Goal: Information Seeking & Learning: Learn about a topic

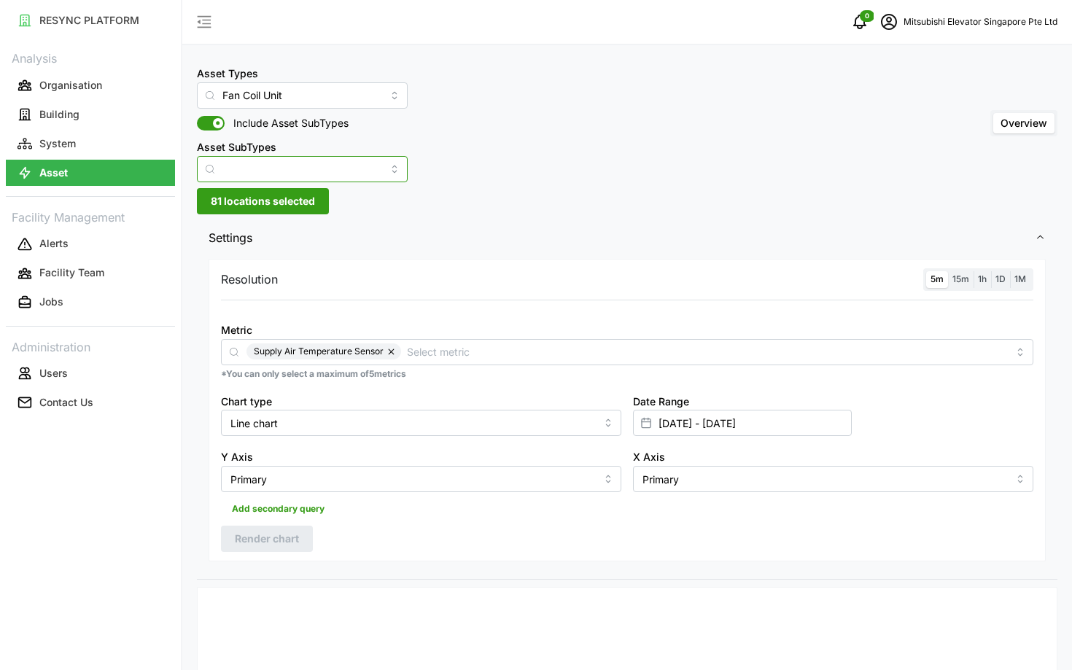
click at [277, 167] on input "Asset SubTypes" at bounding box center [302, 169] width 211 height 26
click at [964, 285] on span "15m" at bounding box center [961, 279] width 17 height 11
click at [948, 271] on input "15m" at bounding box center [948, 271] width 0 height 0
click at [940, 284] on span "5m" at bounding box center [937, 279] width 13 height 11
click at [927, 271] on input "5m" at bounding box center [927, 271] width 0 height 0
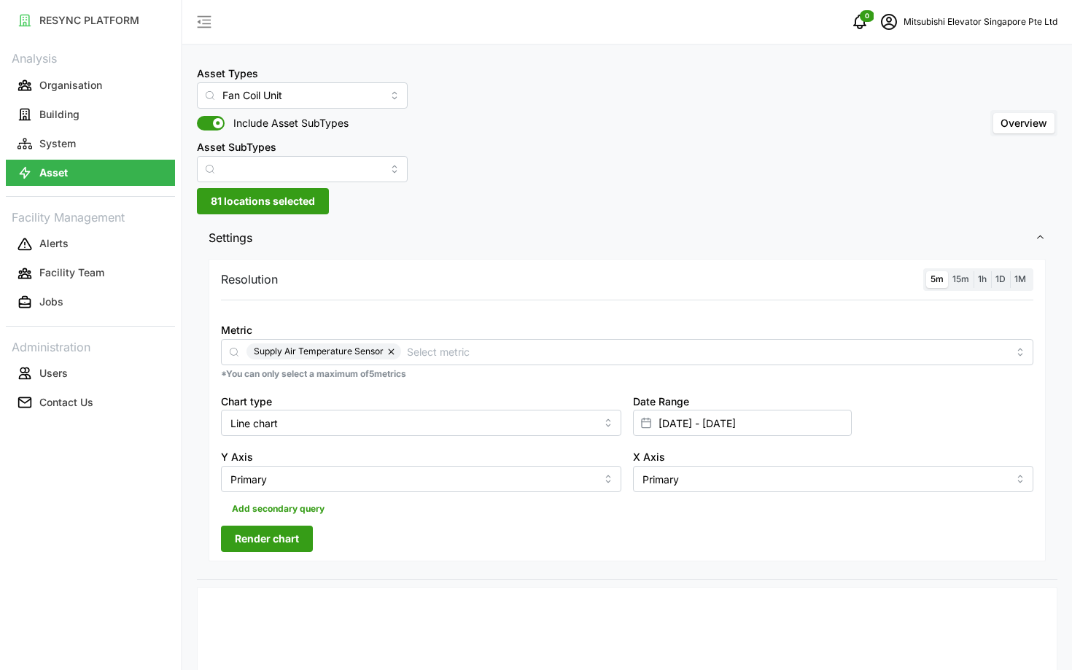
click at [263, 536] on span "Render chart" at bounding box center [267, 539] width 64 height 25
click at [822, 424] on input "[DATE] - [DATE]" at bounding box center [742, 423] width 219 height 26
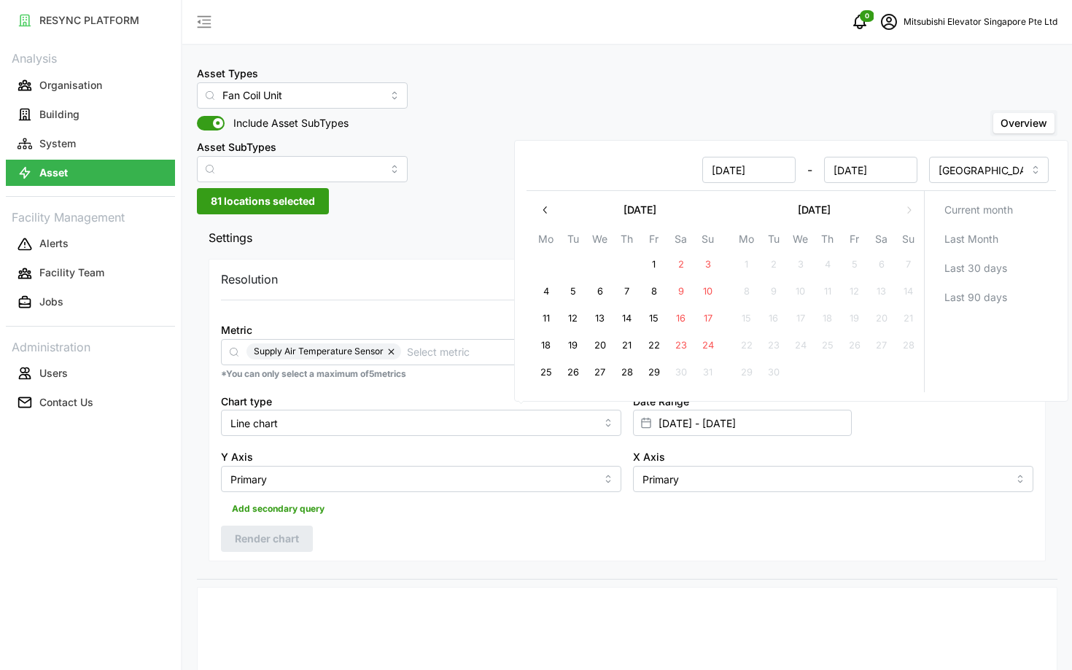
click at [612, 373] on button "27" at bounding box center [600, 373] width 26 height 26
type input "[DATE] - [DATE]"
type input "[DATE]"
click at [632, 371] on button "28" at bounding box center [627, 373] width 26 height 26
type input "[DATE] - [DATE]"
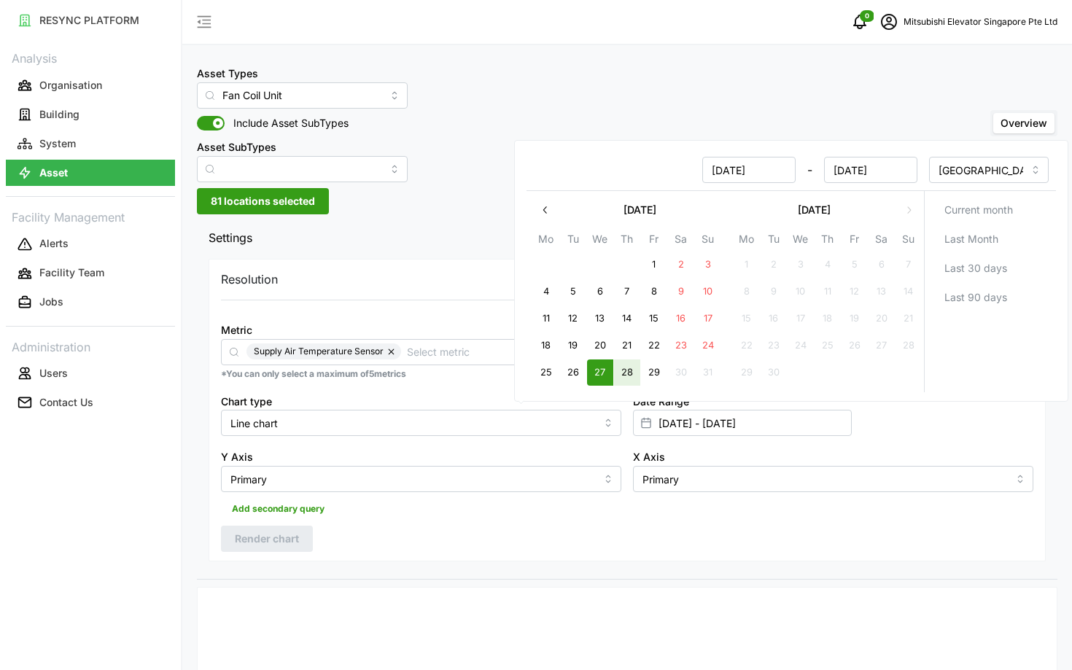
type input "[DATE]"
click at [634, 511] on div "Add secondary query" at bounding box center [627, 506] width 813 height 28
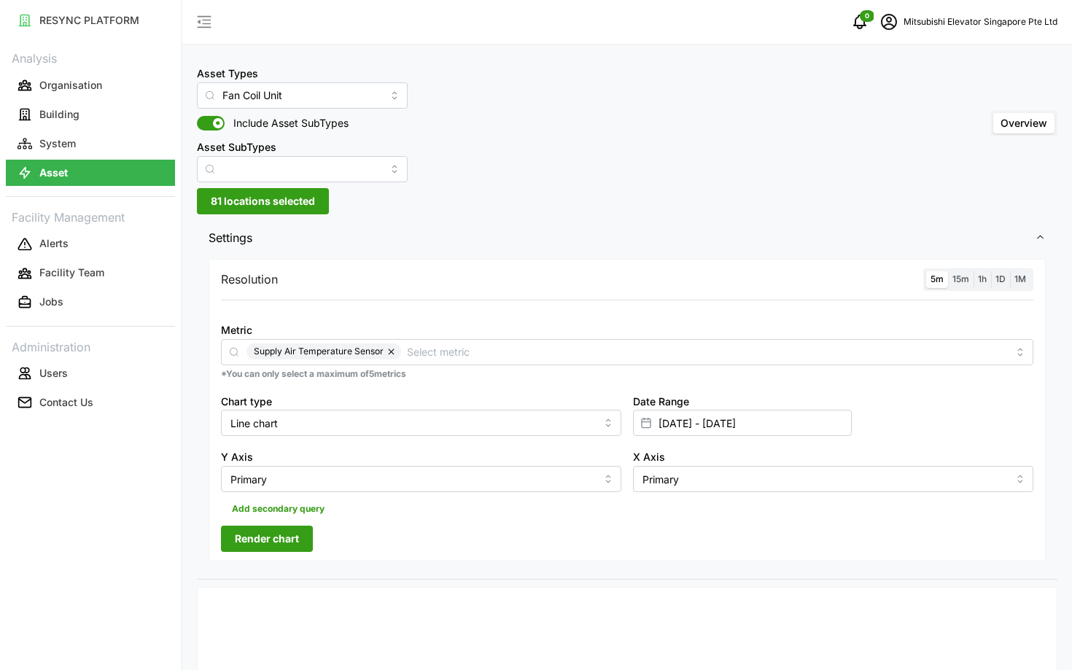
click at [299, 544] on span "Render chart" at bounding box center [267, 539] width 64 height 25
click at [454, 366] on div "Metric Supply Air Temperature Sensor *You can only select a maximum of 5 metrics" at bounding box center [627, 350] width 824 height 71
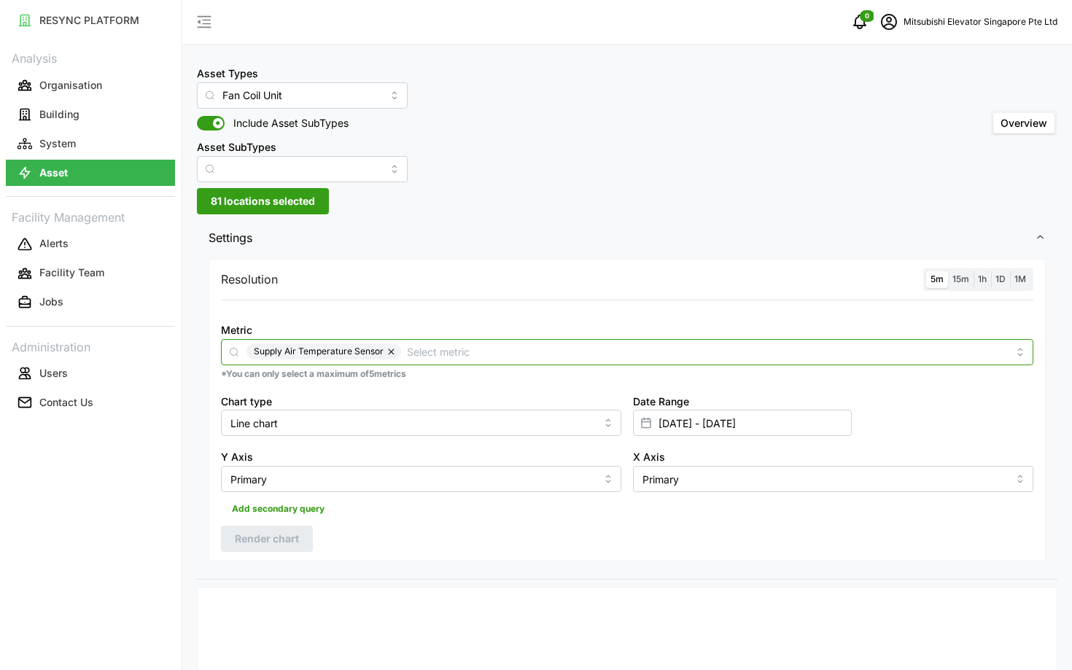
click at [465, 343] on div "Supply Air Temperature Sensor" at bounding box center [627, 352] width 813 height 26
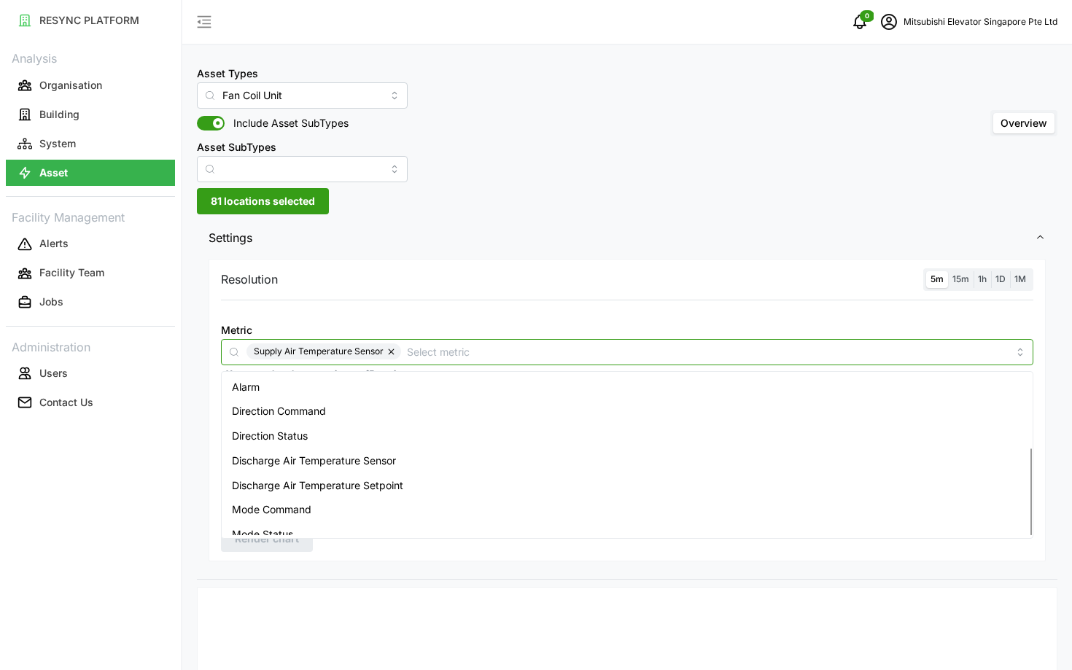
scroll to position [134, 0]
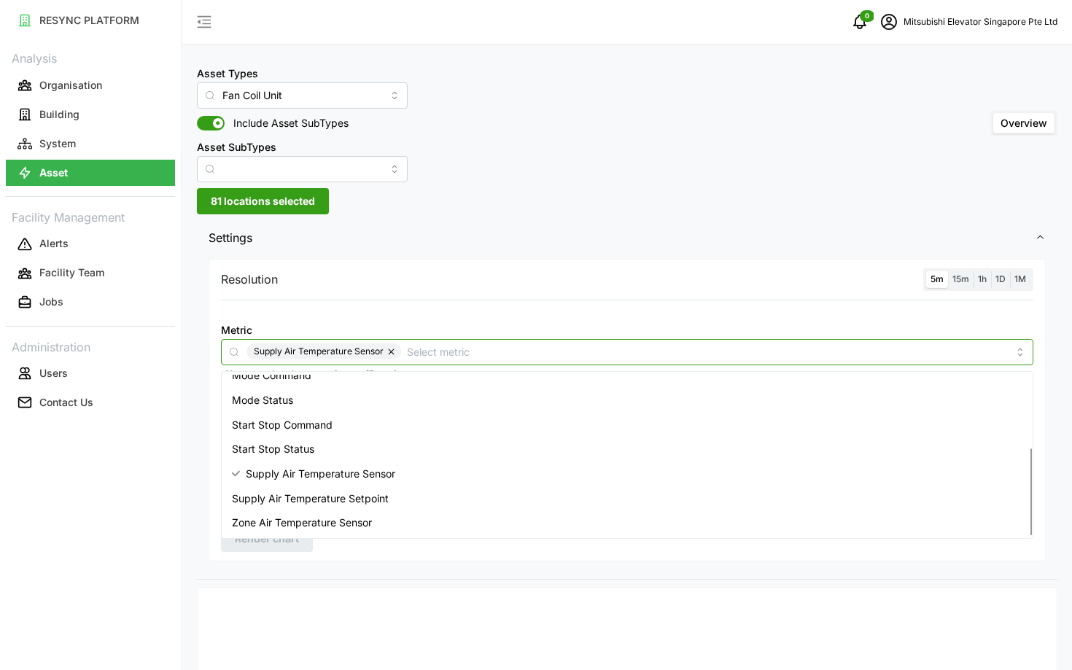
click at [363, 513] on div "Zone Air Temperature Sensor" at bounding box center [627, 523] width 805 height 25
click at [318, 469] on span "Supply Air Temperature Sensor" at bounding box center [321, 474] width 150 height 16
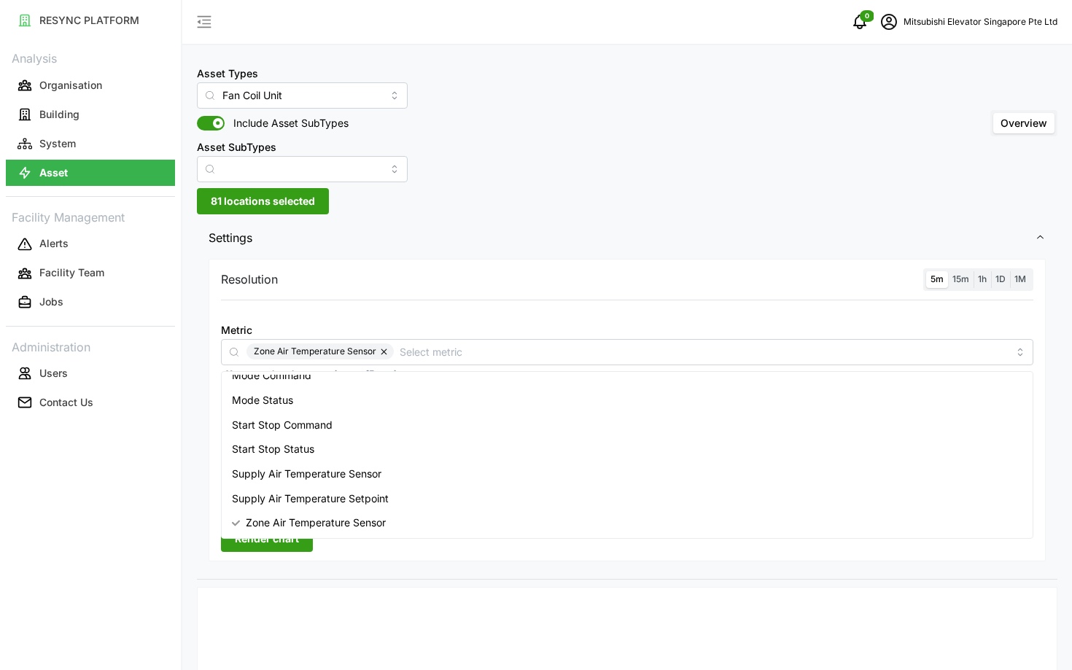
click at [164, 517] on div "RESYNC PLATFORM Analysis Organisation Building System Asset Facility Management…" at bounding box center [90, 335] width 181 height 670
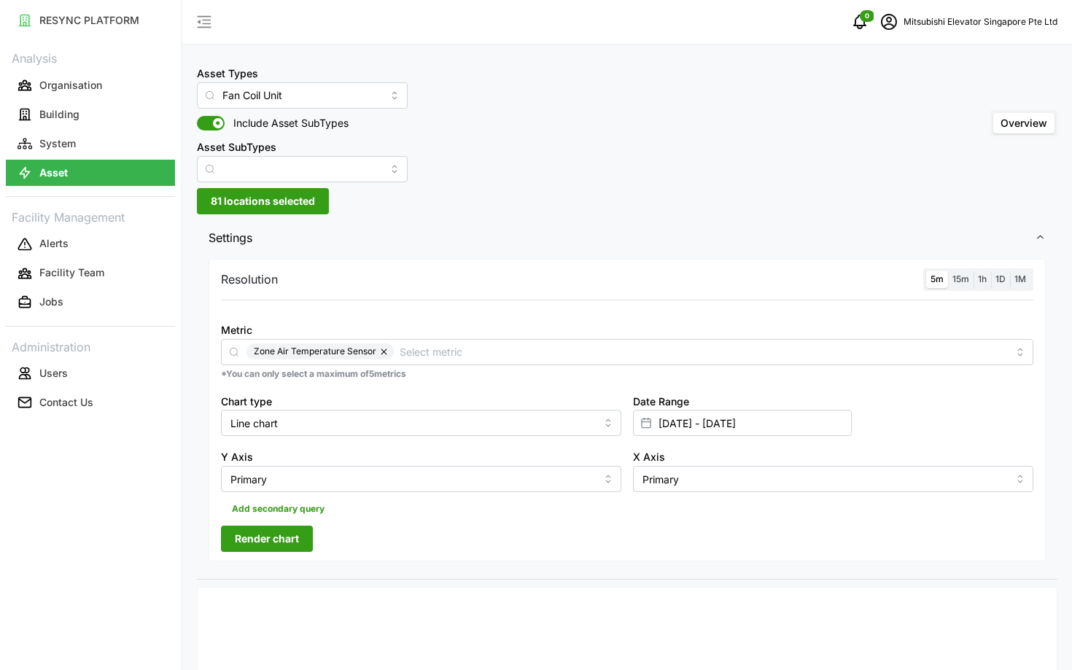
click at [255, 543] on span "Render chart" at bounding box center [267, 539] width 64 height 25
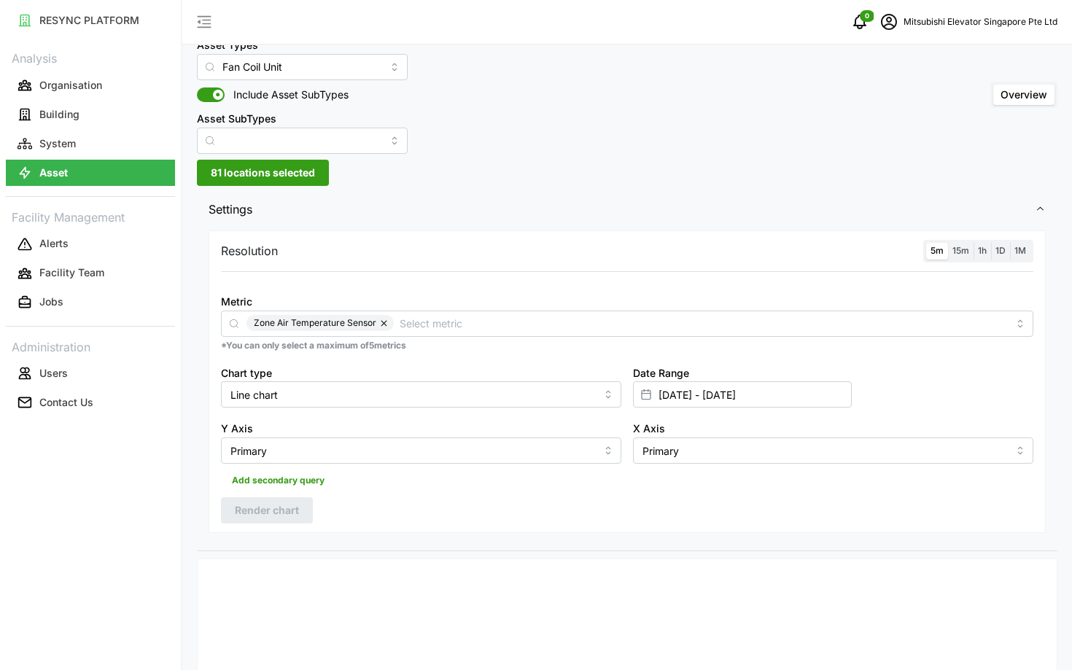
scroll to position [0, 0]
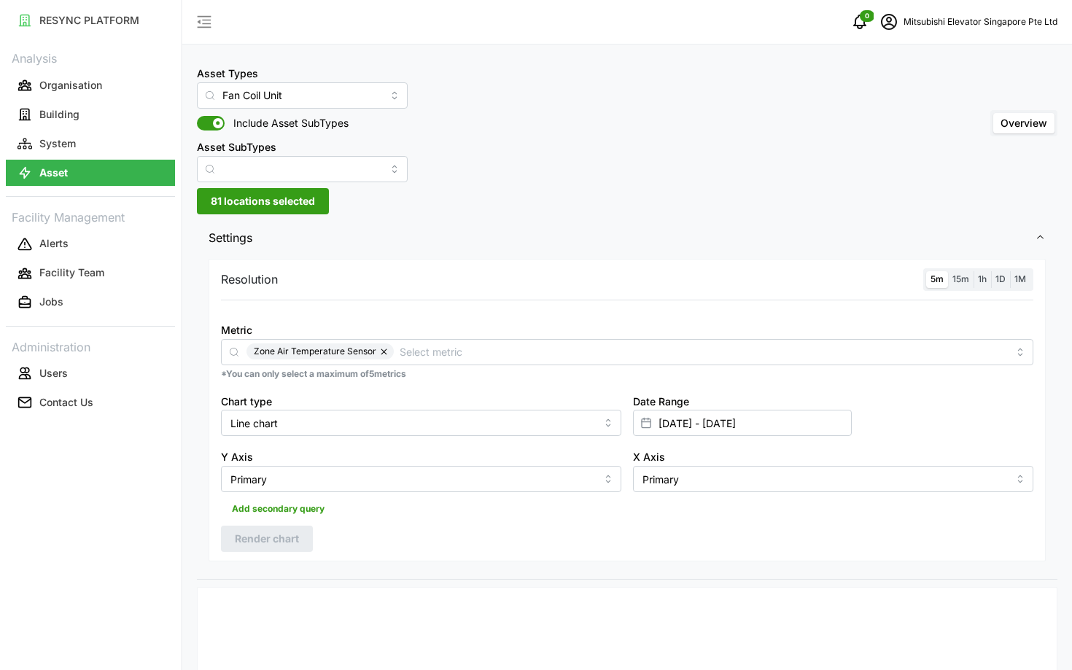
click at [969, 274] on label "15m" at bounding box center [961, 279] width 26 height 17
click at [948, 271] on input "15m" at bounding box center [948, 271] width 0 height 0
click at [940, 279] on span "5m" at bounding box center [937, 279] width 13 height 11
click at [927, 271] on input "5m" at bounding box center [927, 271] width 0 height 0
click at [260, 534] on span "Render chart" at bounding box center [267, 539] width 64 height 25
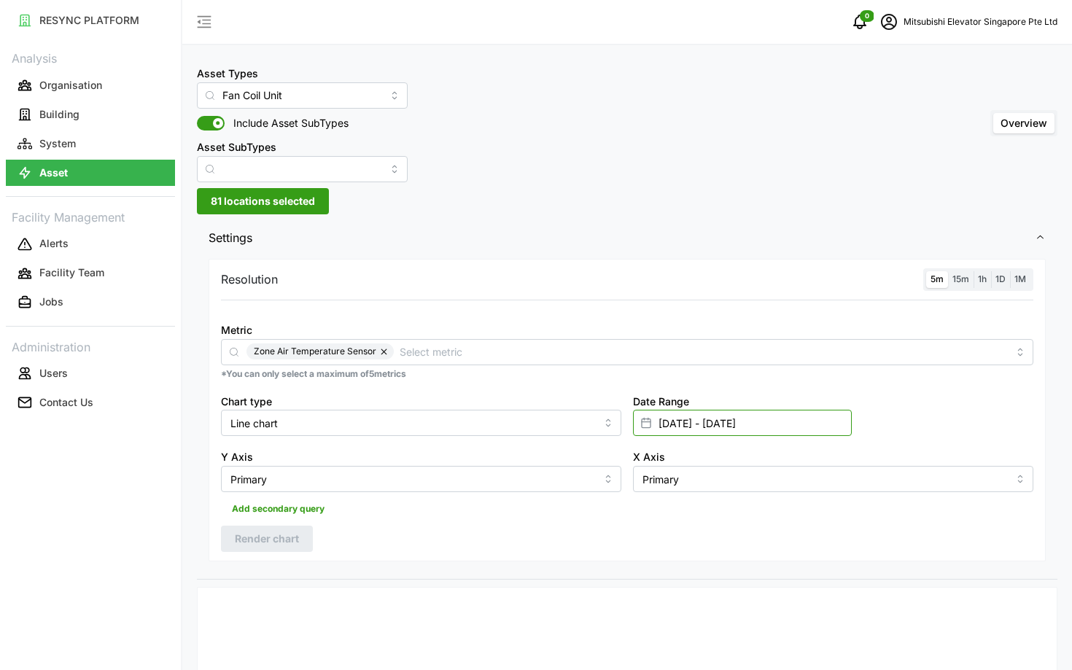
click at [832, 418] on input "[DATE] - [DATE]" at bounding box center [742, 423] width 219 height 26
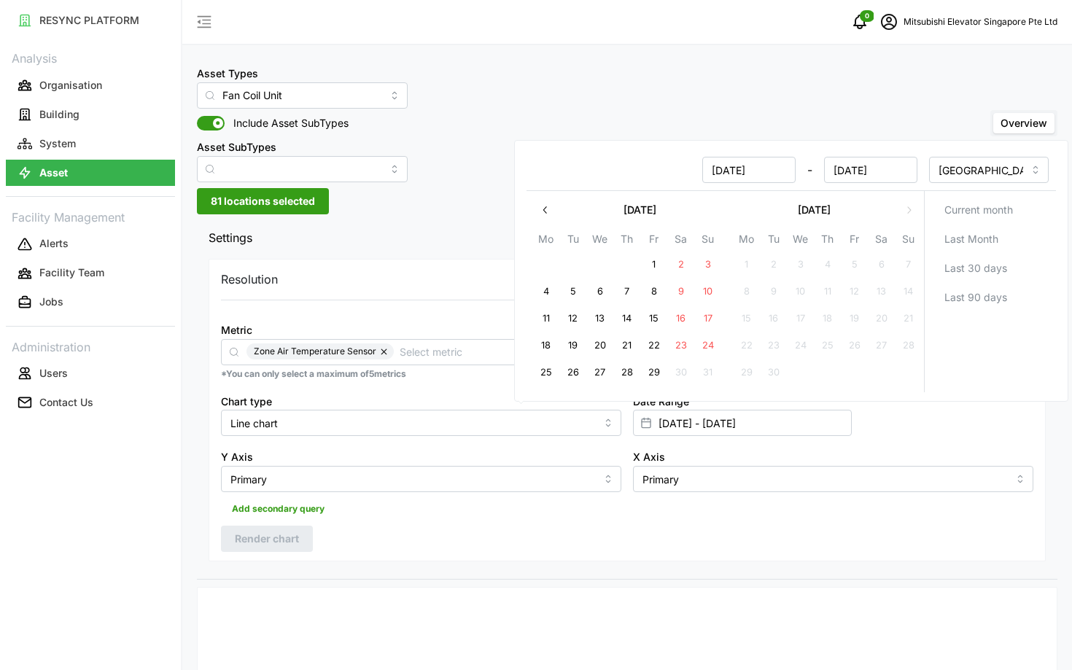
click at [581, 367] on button "26" at bounding box center [573, 373] width 26 height 26
type input "[DATE] - [DATE]"
type input "[DATE]"
click at [660, 371] on button "29" at bounding box center [654, 373] width 26 height 26
type input "[DATE] - [DATE]"
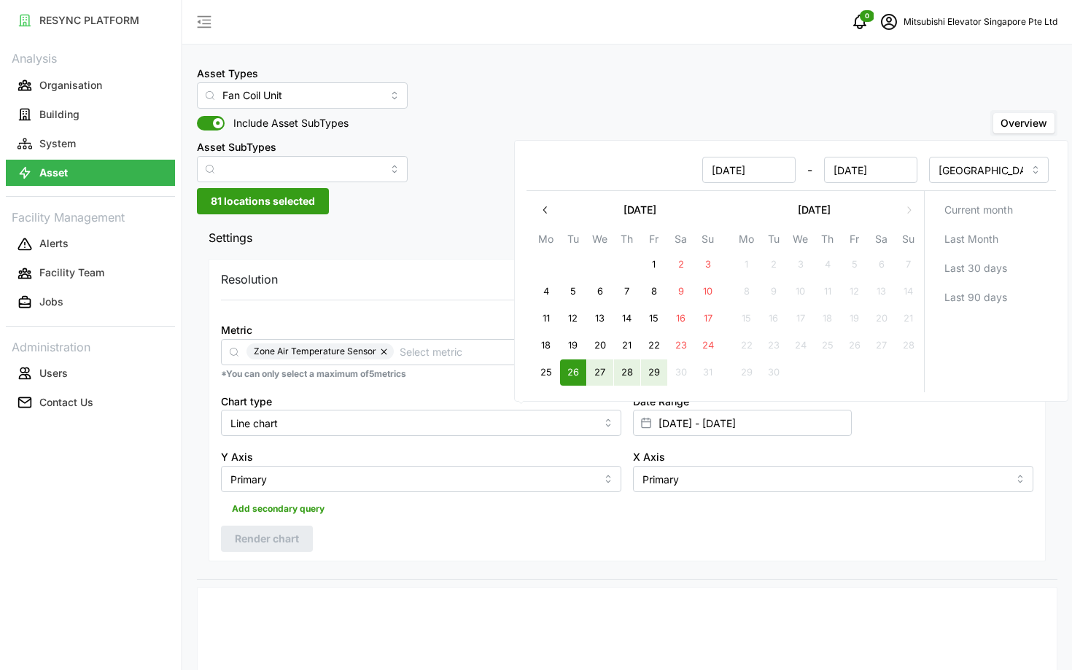
type input "[DATE]"
click at [408, 490] on input "Primary" at bounding box center [421, 479] width 401 height 26
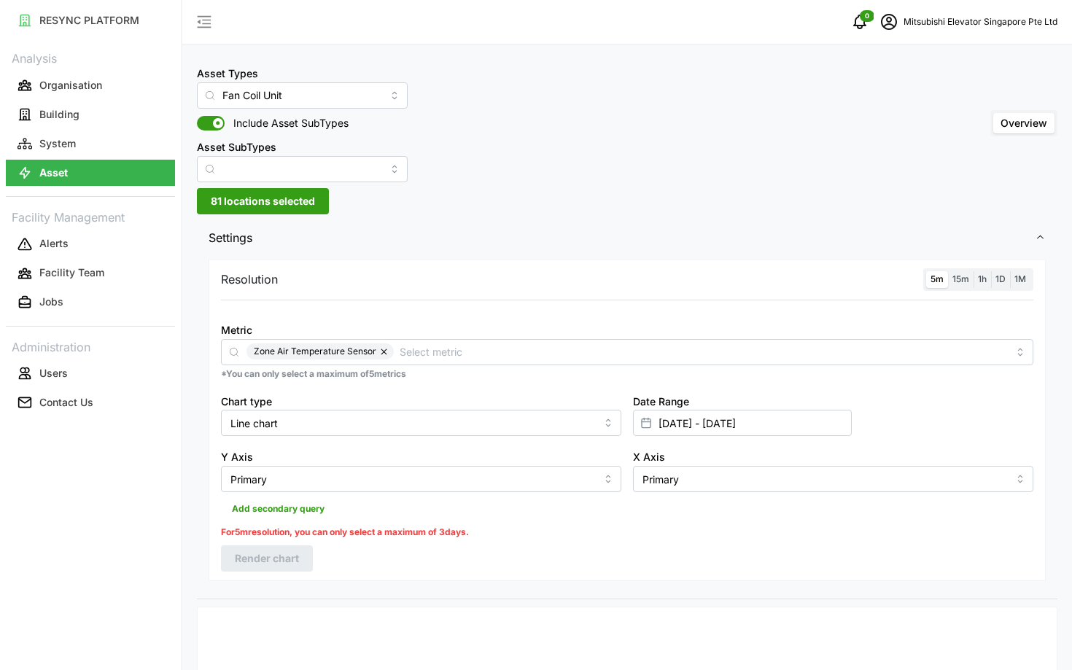
click at [379, 521] on div "Resolution 5m 15m 1h 1D 1M Metric Zone Air Temperature Sensor *You can only sel…" at bounding box center [628, 420] width 838 height 322
click at [708, 414] on input "[DATE] - [DATE]" at bounding box center [742, 423] width 219 height 26
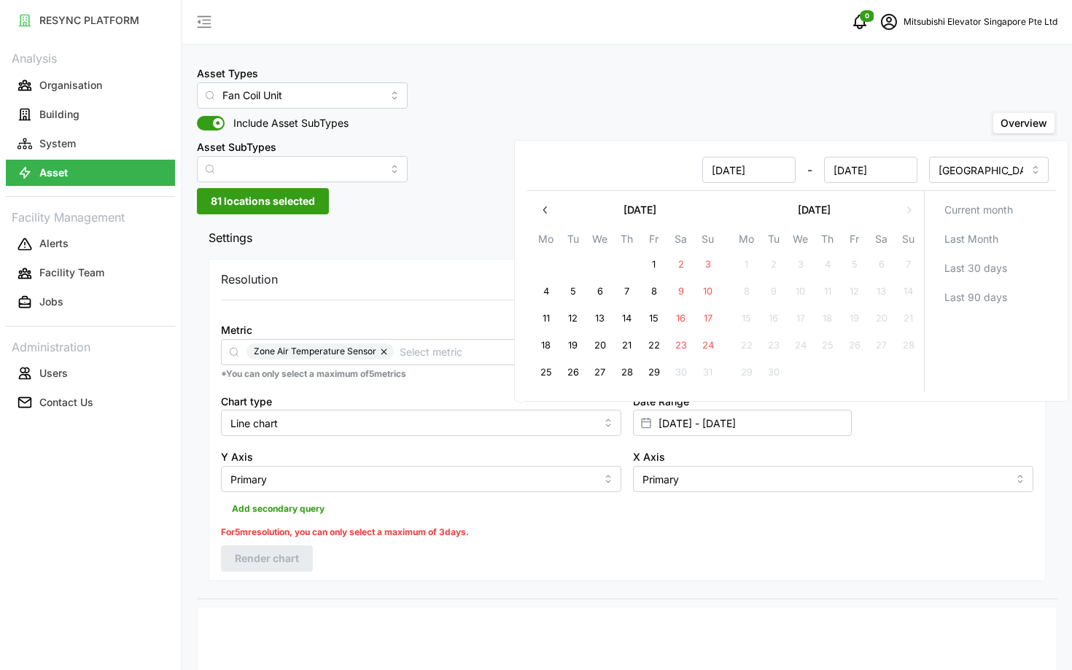
click at [587, 372] on button "27" at bounding box center [600, 373] width 26 height 26
type input "[DATE] - [DATE]"
type input "[DATE]"
click at [646, 371] on button "29" at bounding box center [654, 373] width 26 height 26
click at [509, 567] on div "Resolution 5m 15m 1h 1D 1M Metric Zone Air Temperature Sensor *You can only sel…" at bounding box center [628, 420] width 838 height 322
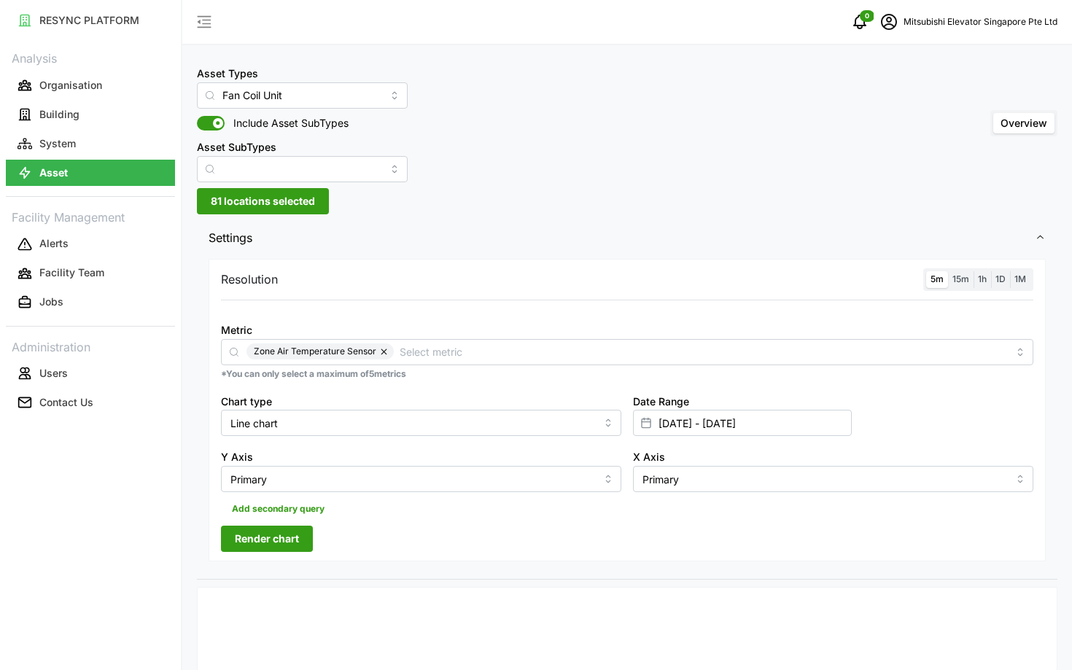
click at [290, 546] on span "Render chart" at bounding box center [267, 539] width 64 height 25
click at [436, 376] on p "*You can only select a maximum of 5 metrics" at bounding box center [627, 374] width 813 height 12
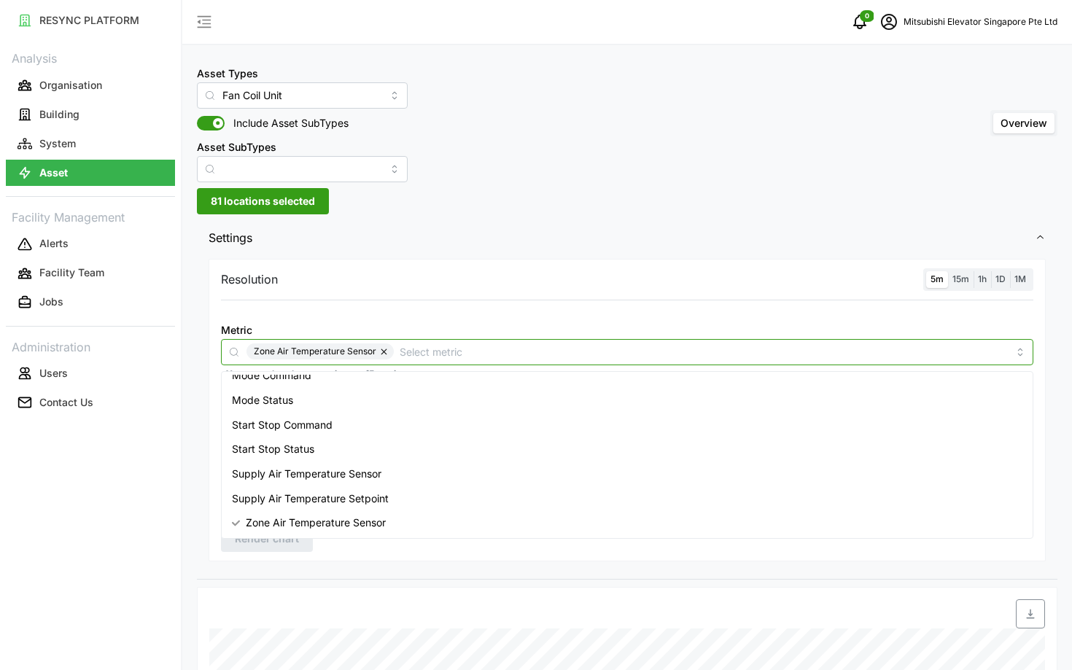
click at [428, 355] on input "Metric" at bounding box center [704, 352] width 608 height 16
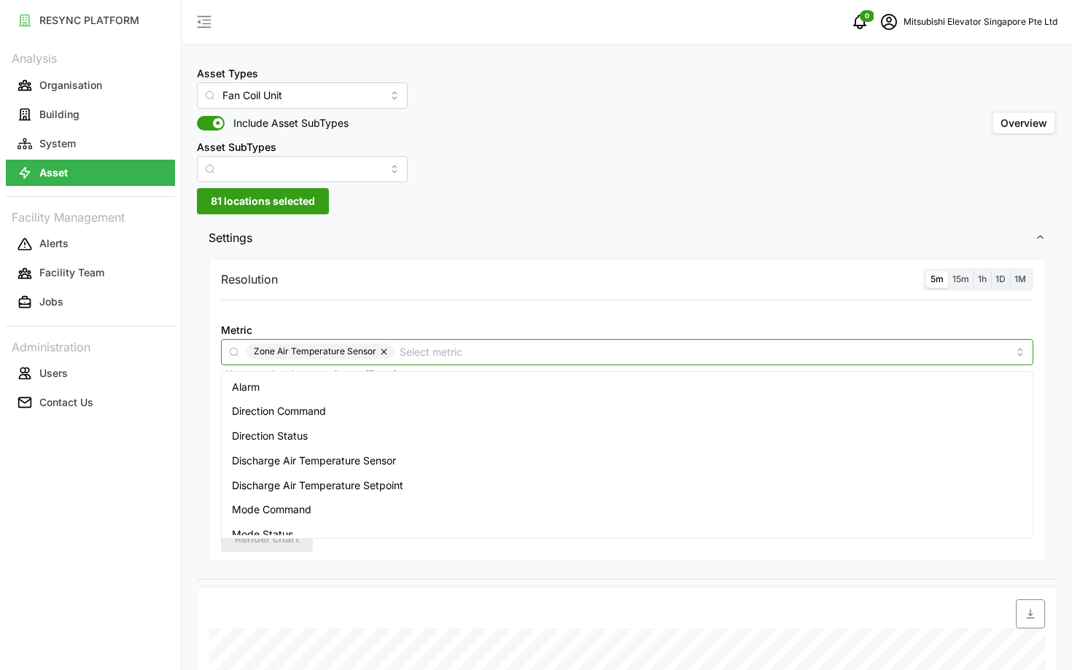
click at [401, 469] on div "Discharge Air Temperature Sensor" at bounding box center [627, 461] width 805 height 25
click at [386, 355] on button "button" at bounding box center [385, 352] width 18 height 16
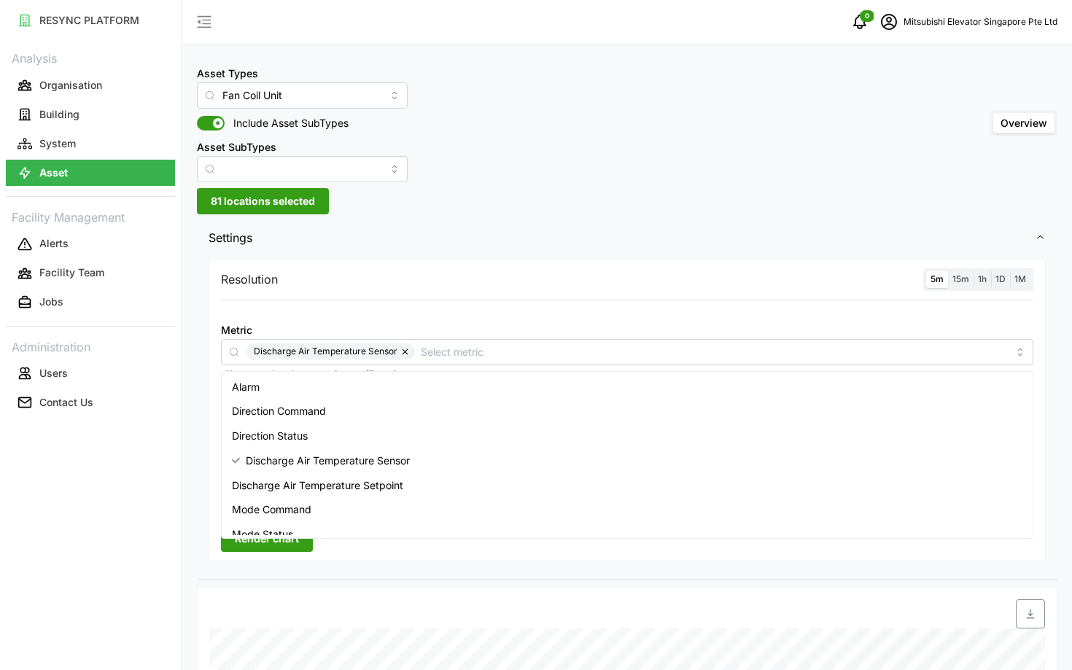
click at [291, 544] on span "Render chart" at bounding box center [267, 539] width 64 height 25
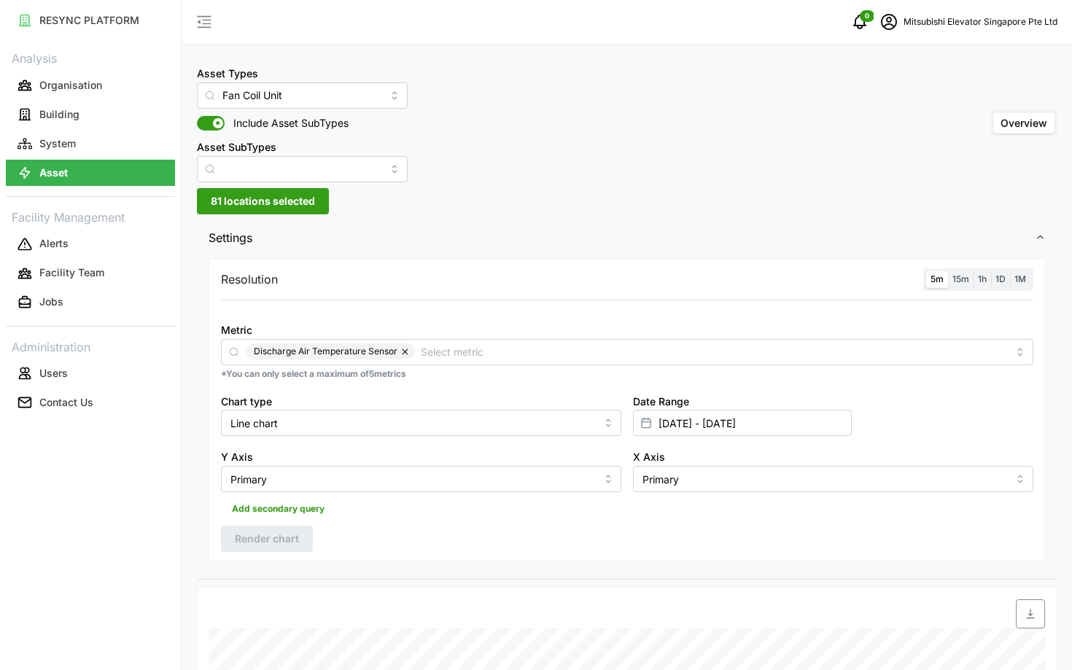
click at [962, 274] on span "15m" at bounding box center [961, 279] width 17 height 11
click at [948, 271] on input "15m" at bounding box center [948, 271] width 0 height 0
click at [935, 277] on span "5m" at bounding box center [937, 279] width 13 height 11
click at [927, 271] on input "5m" at bounding box center [927, 271] width 0 height 0
click at [243, 542] on span "Render chart" at bounding box center [267, 539] width 64 height 25
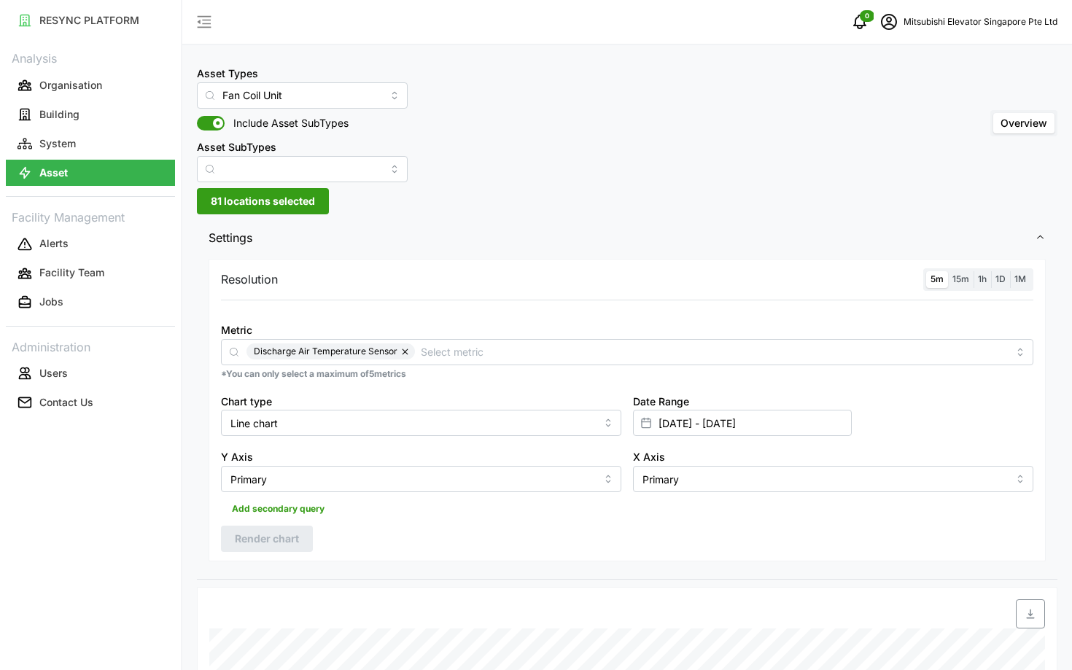
scroll to position [510, 0]
